Goal: Information Seeking & Learning: Learn about a topic

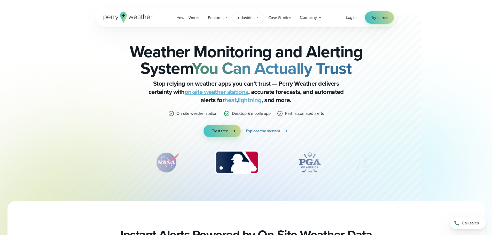
click at [249, 16] on span "Industries" at bounding box center [245, 18] width 17 height 6
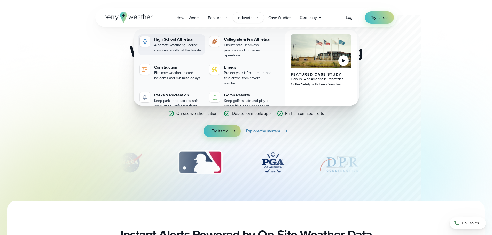
click at [188, 51] on div "Automate weather guideline compliance without the hassle" at bounding box center [178, 48] width 49 height 10
